Goal: Transaction & Acquisition: Purchase product/service

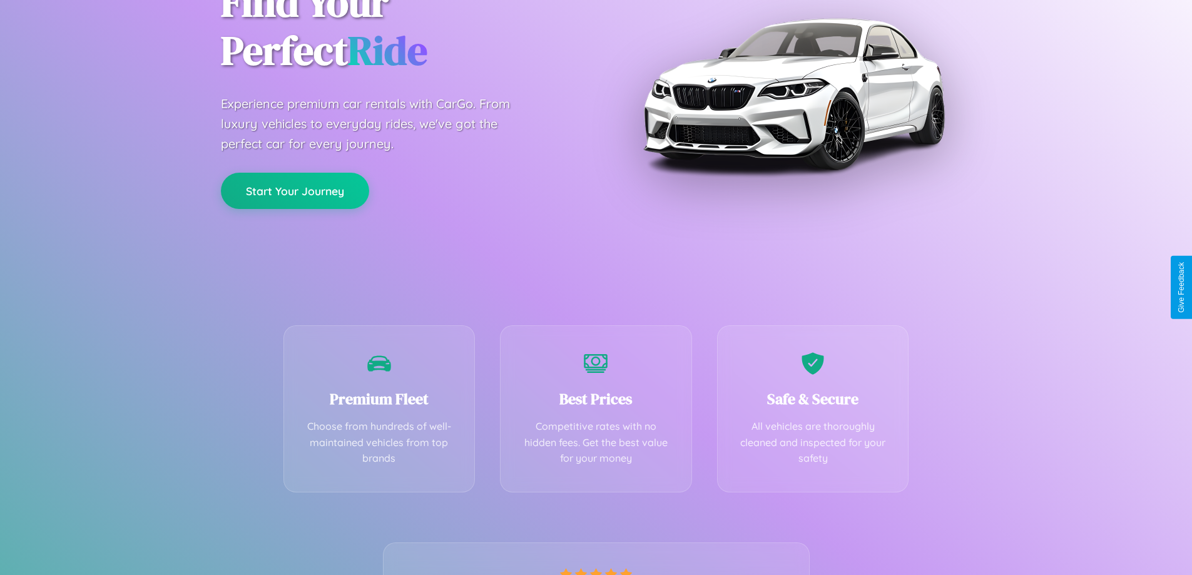
scroll to position [246, 0]
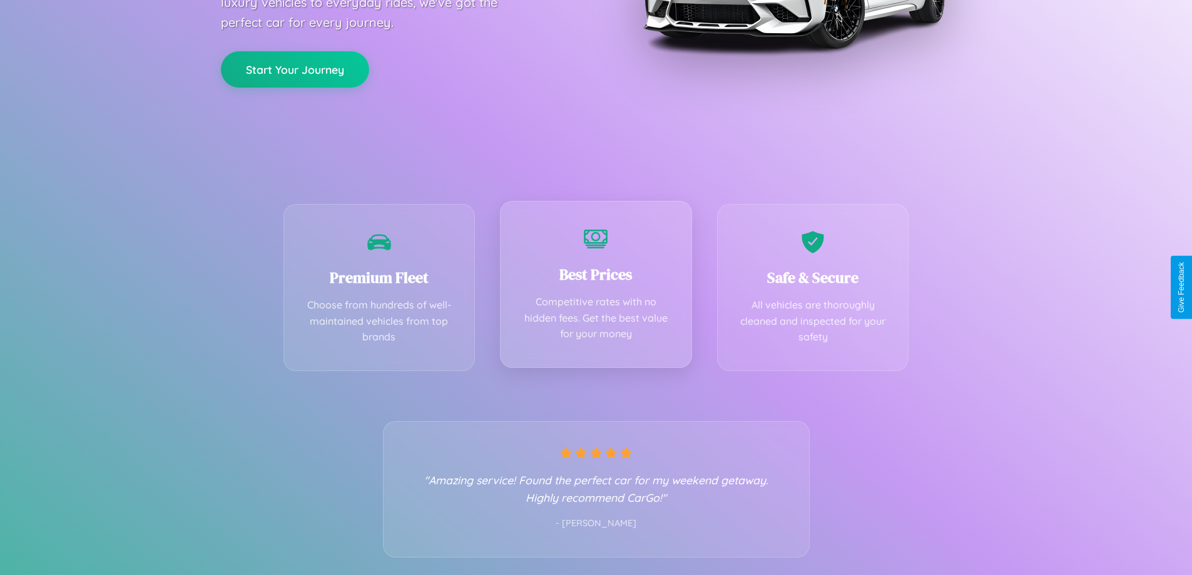
click at [595, 287] on div "Best Prices Competitive rates with no hidden fees. Get the best value for your …" at bounding box center [596, 284] width 192 height 167
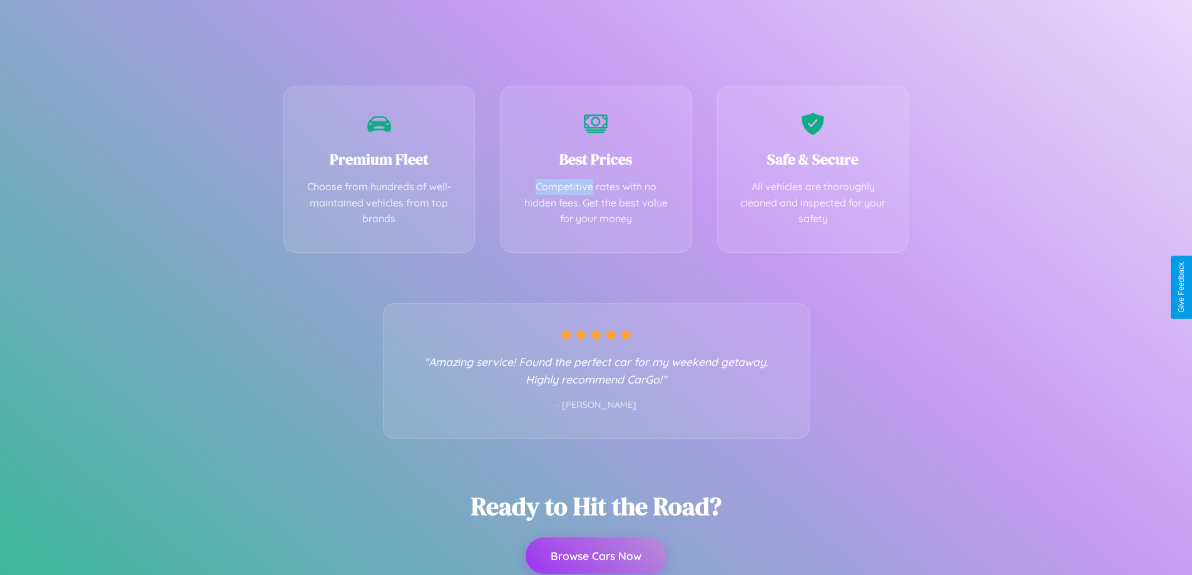
click at [595, 555] on button "Browse Cars Now" at bounding box center [595, 555] width 141 height 36
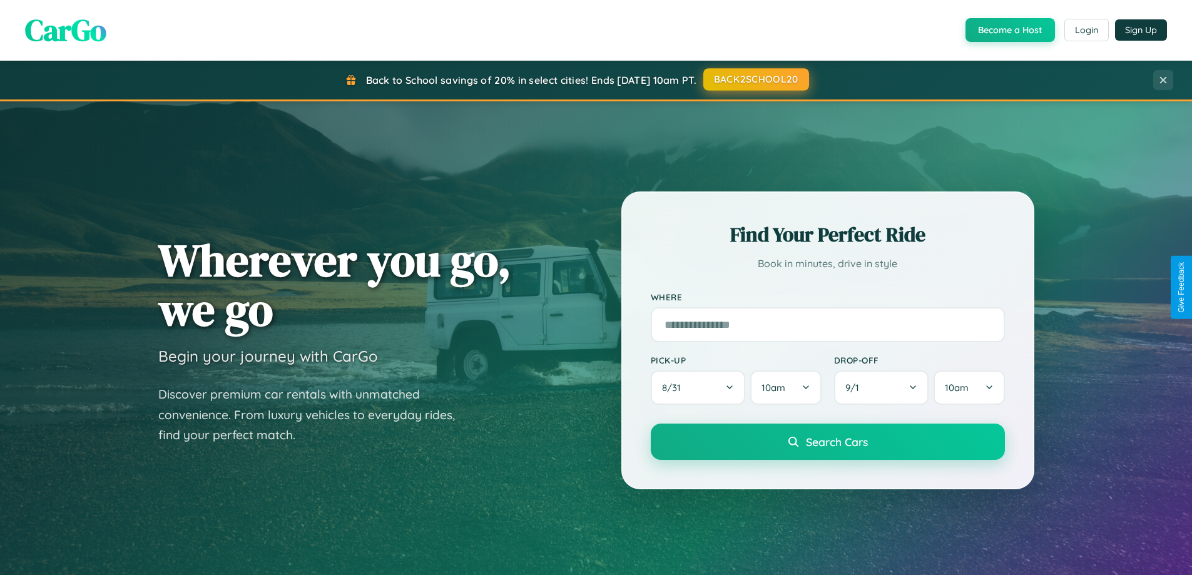
click at [755, 79] on button "BACK2SCHOOL20" at bounding box center [756, 79] width 106 height 23
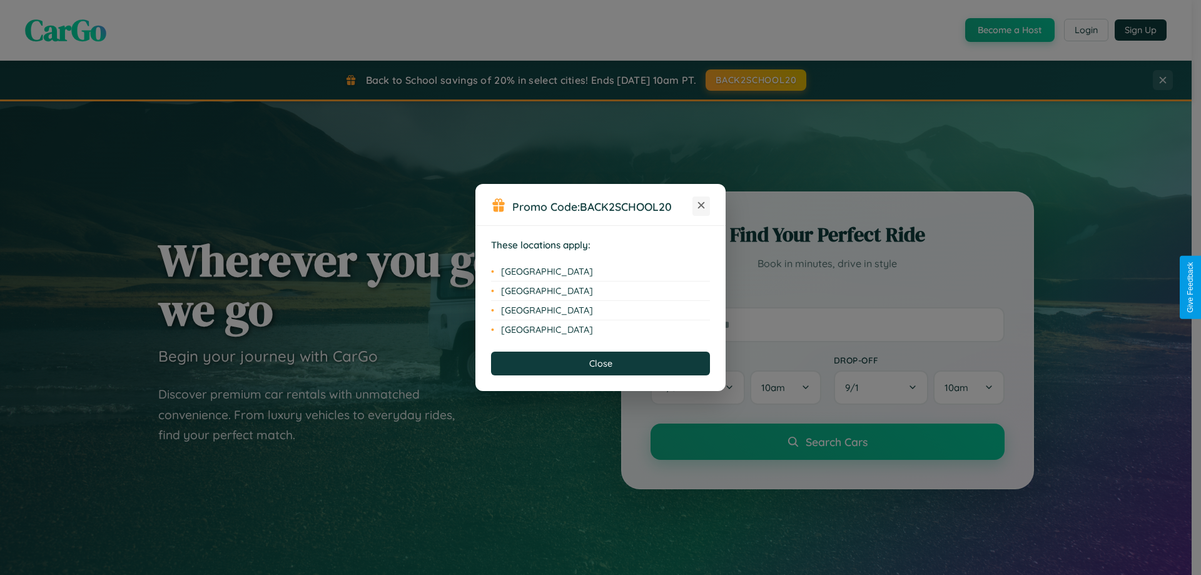
click at [701, 206] on icon at bounding box center [701, 205] width 7 height 7
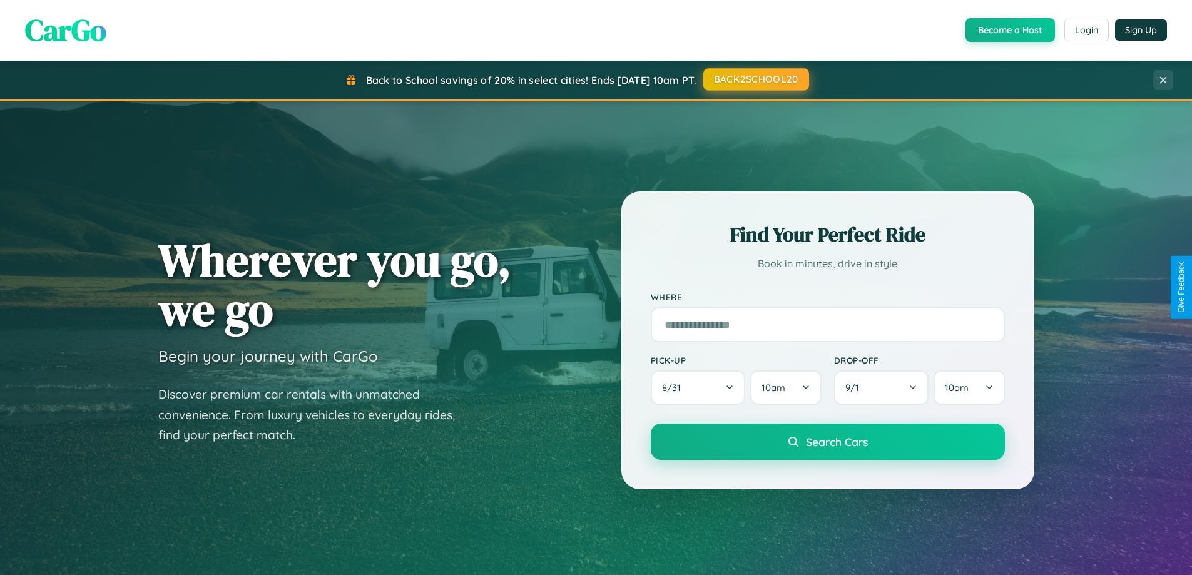
click at [755, 79] on button "BACK2SCHOOL20" at bounding box center [756, 79] width 106 height 23
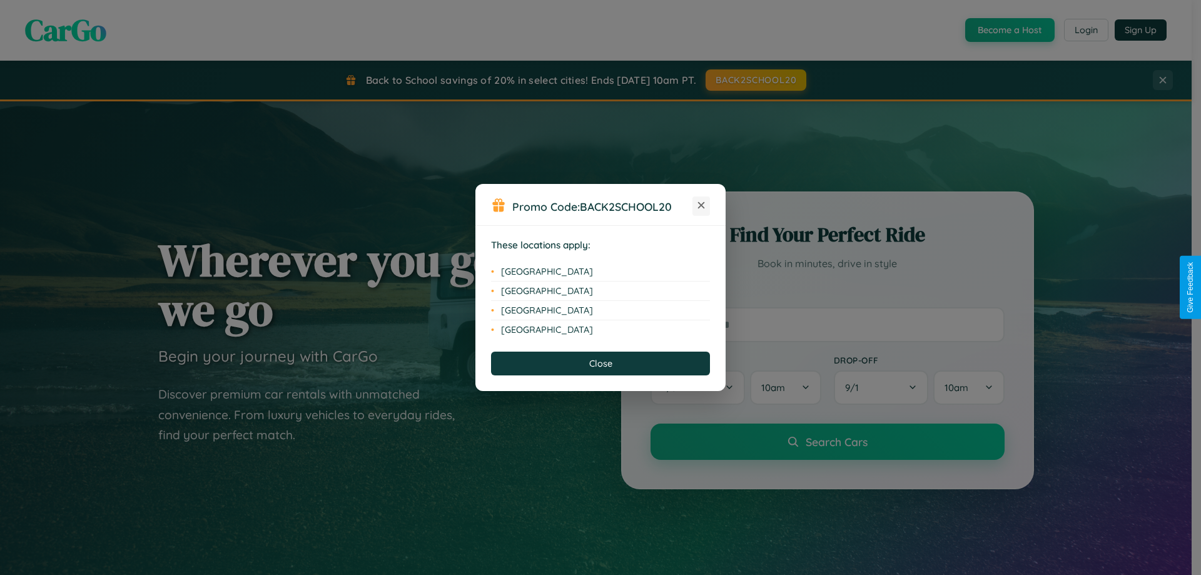
click at [701, 206] on icon at bounding box center [701, 205] width 7 height 7
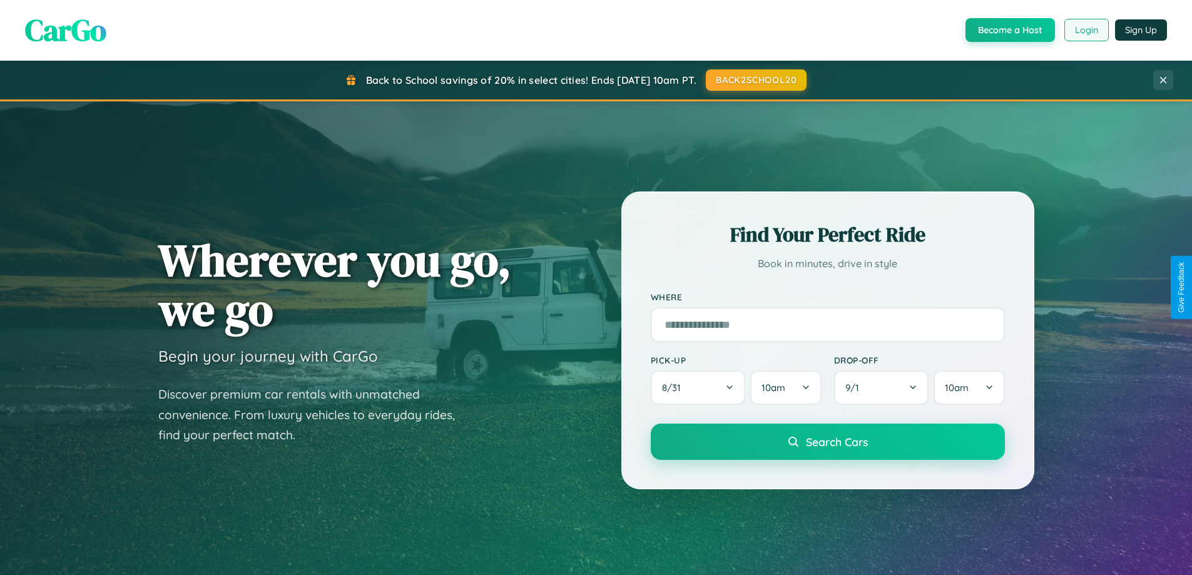
click at [1085, 30] on button "Login" at bounding box center [1086, 30] width 44 height 23
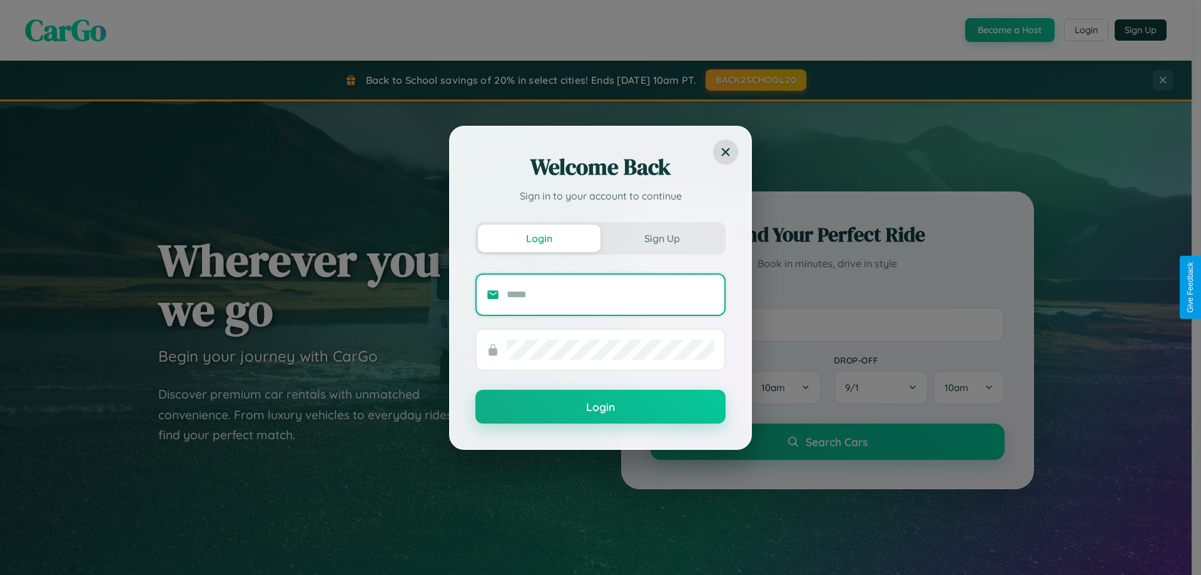
click at [610, 294] on input "text" at bounding box center [611, 295] width 208 height 20
type input "**********"
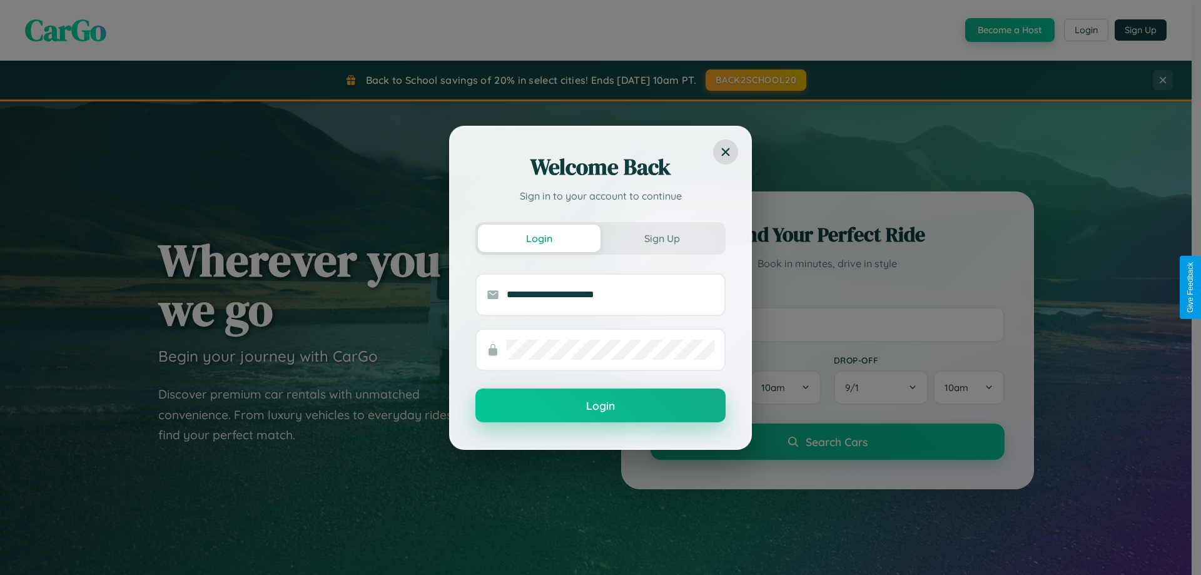
click at [600, 406] on button "Login" at bounding box center [600, 405] width 250 height 34
